Goal: Navigation & Orientation: Find specific page/section

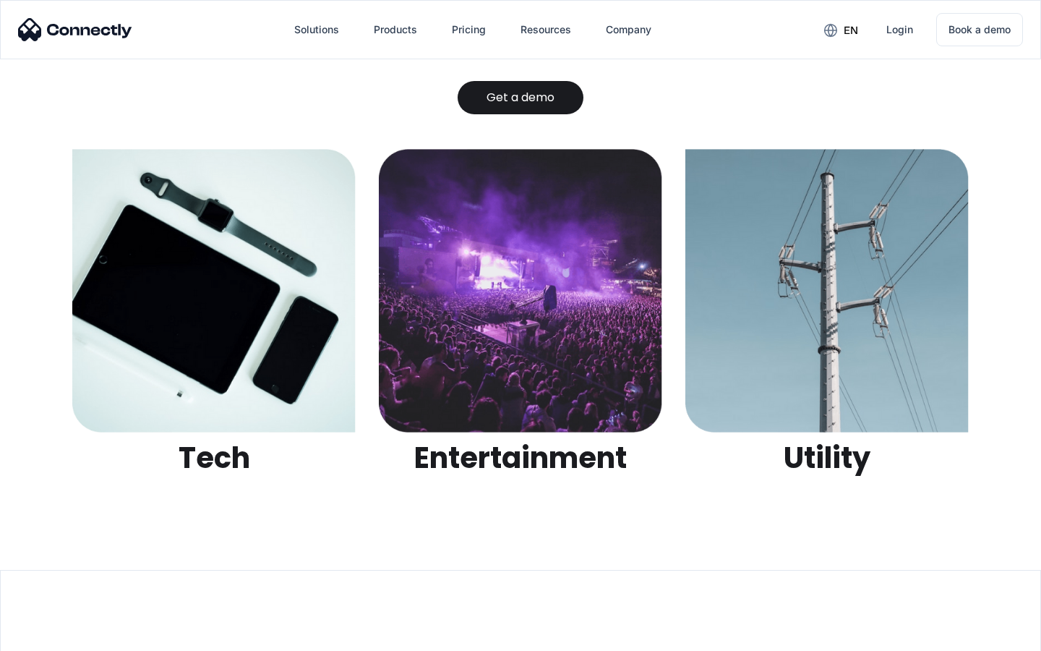
scroll to position [4562, 0]
